Goal: Information Seeking & Learning: Learn about a topic

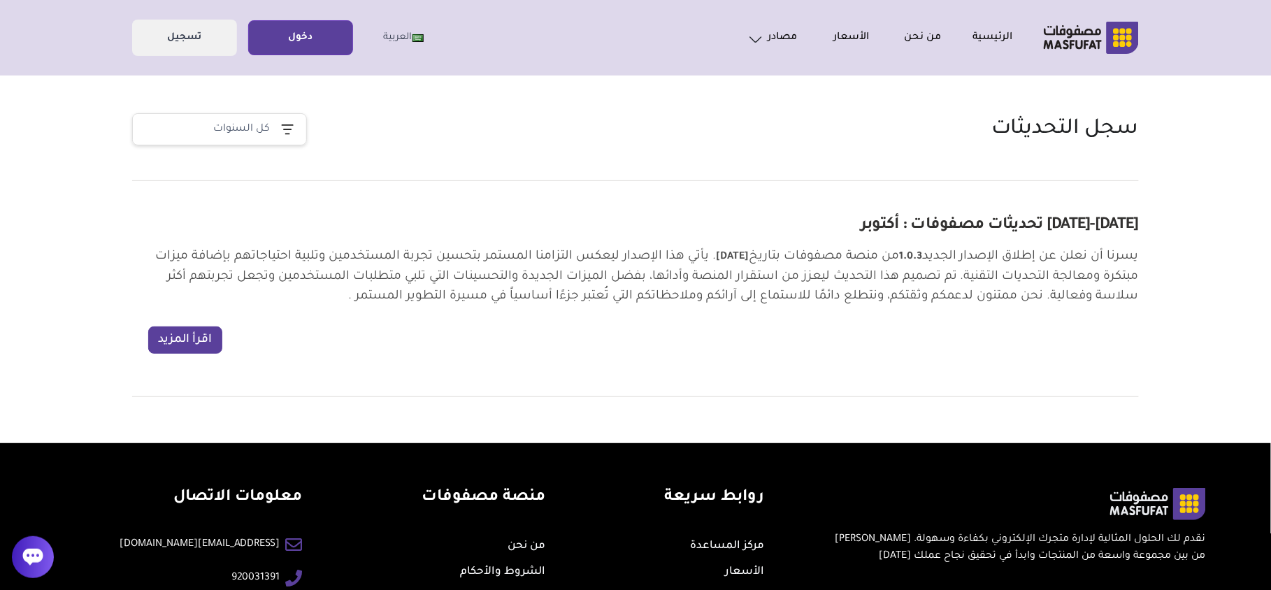
click at [194, 347] on button "اقرأ المزيد" at bounding box center [185, 339] width 74 height 27
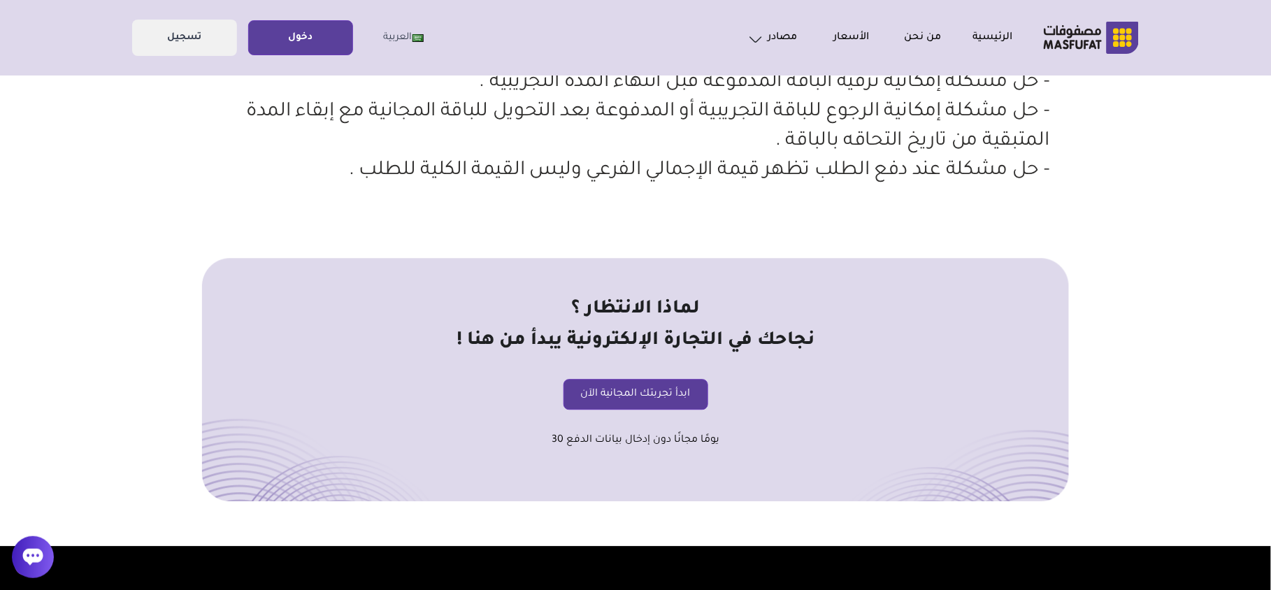
scroll to position [1211, 0]
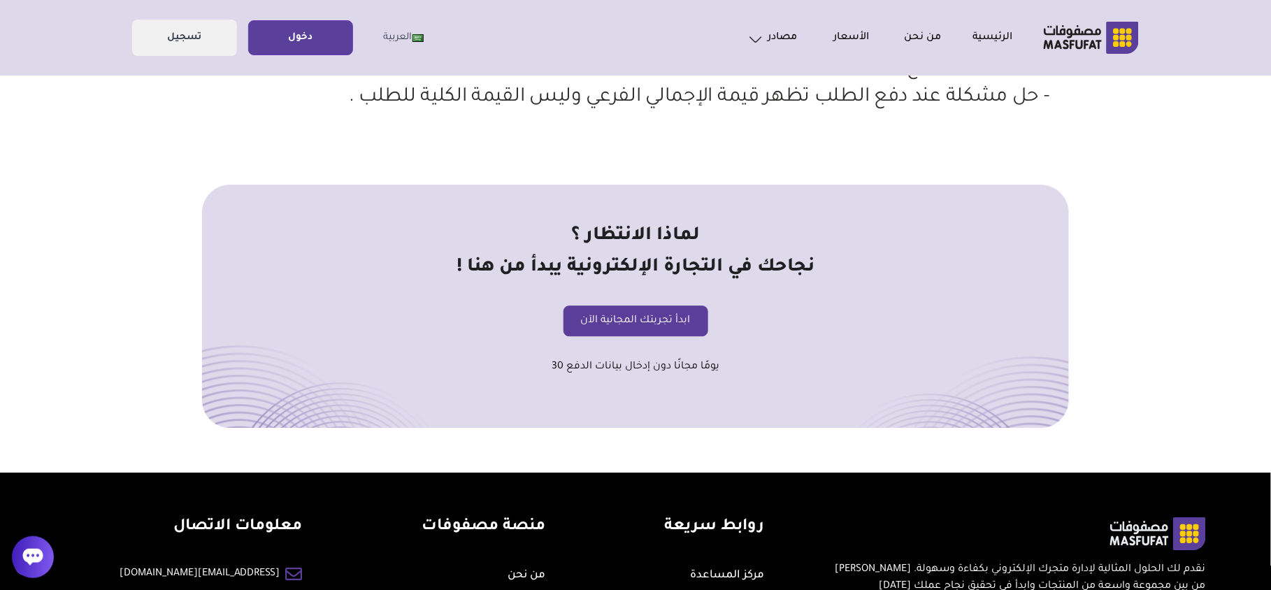
click at [651, 329] on link "ابدأ تجربتك المجانية الآن" at bounding box center [636, 320] width 110 height 17
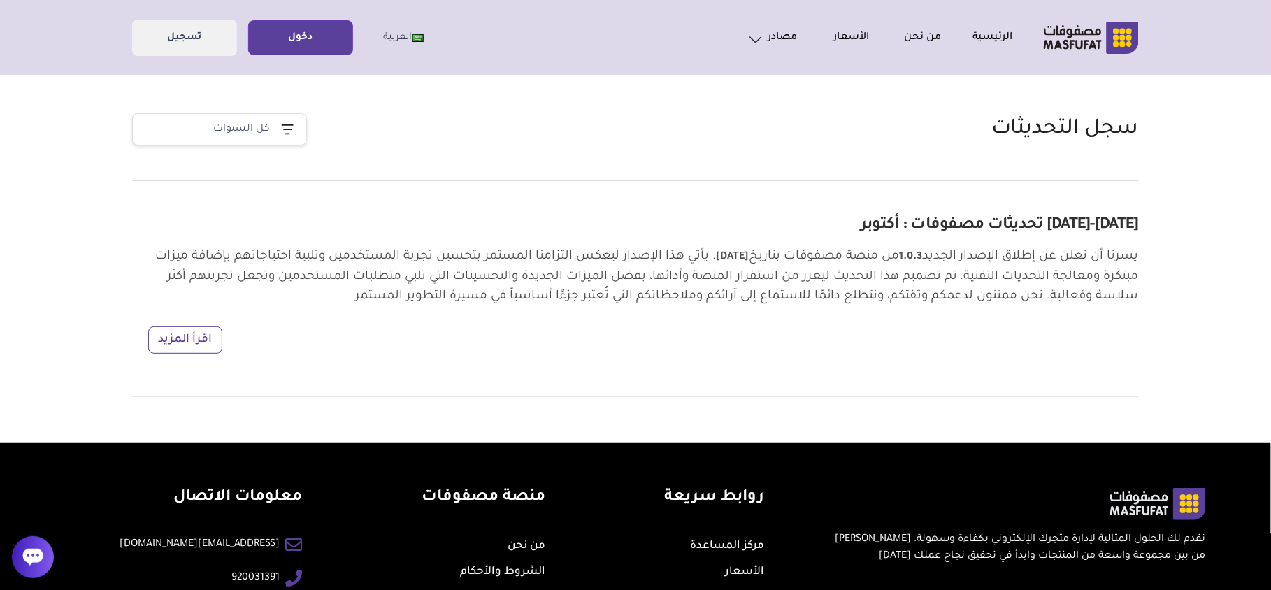
click at [1018, 126] on h1 "سجل التحديثات" at bounding box center [1065, 129] width 147 height 27
copy section "سجل التحديثات"
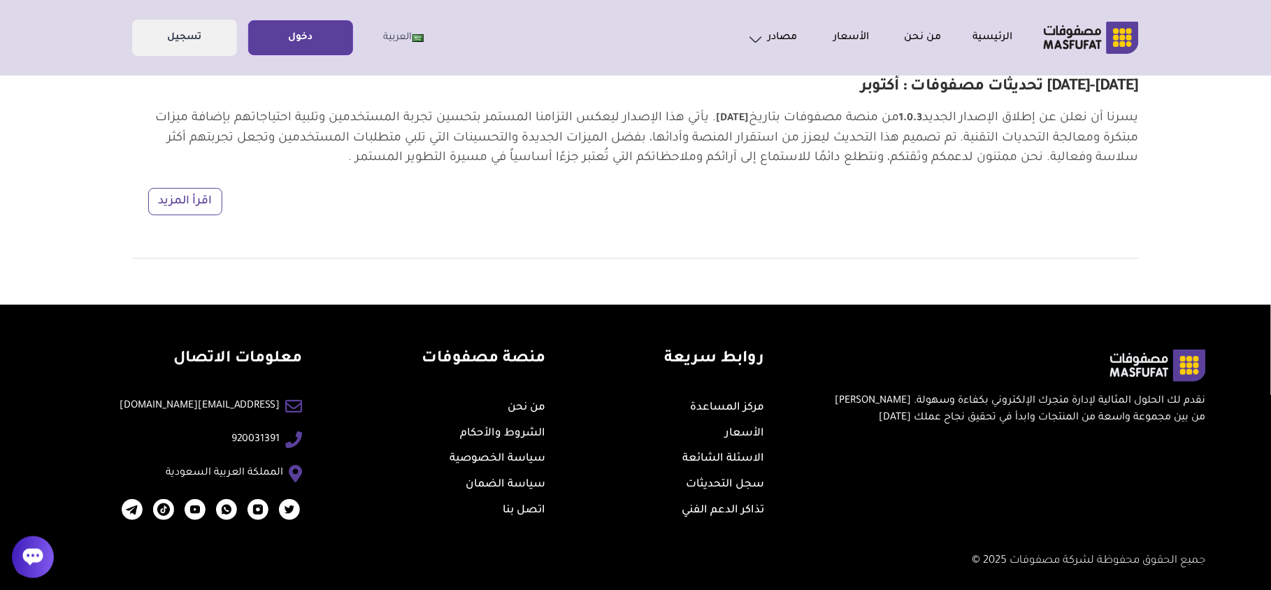
scroll to position [145, 0]
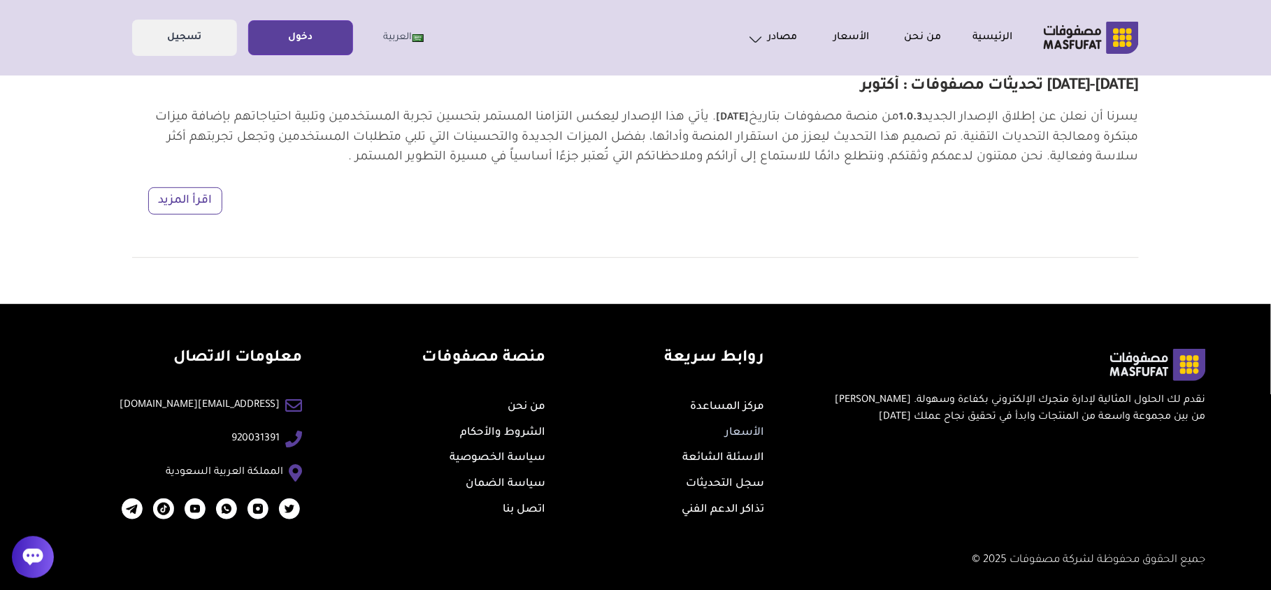
click at [728, 439] on link "الأسعار" at bounding box center [744, 433] width 39 height 12
